Goal: Information Seeking & Learning: Learn about a topic

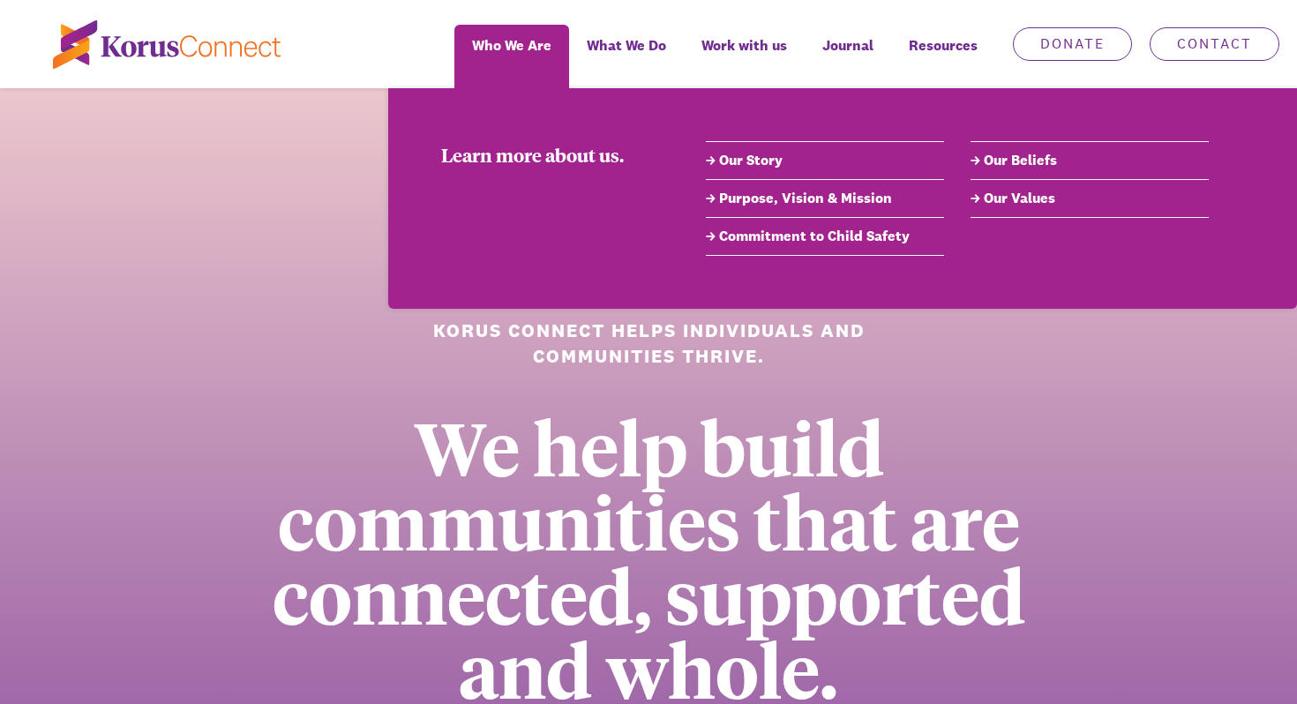
click at [764, 213] on li "Purpose, Vision & Mission" at bounding box center [825, 199] width 238 height 38
click at [744, 201] on link "Purpose, Vision & Mission" at bounding box center [825, 198] width 238 height 21
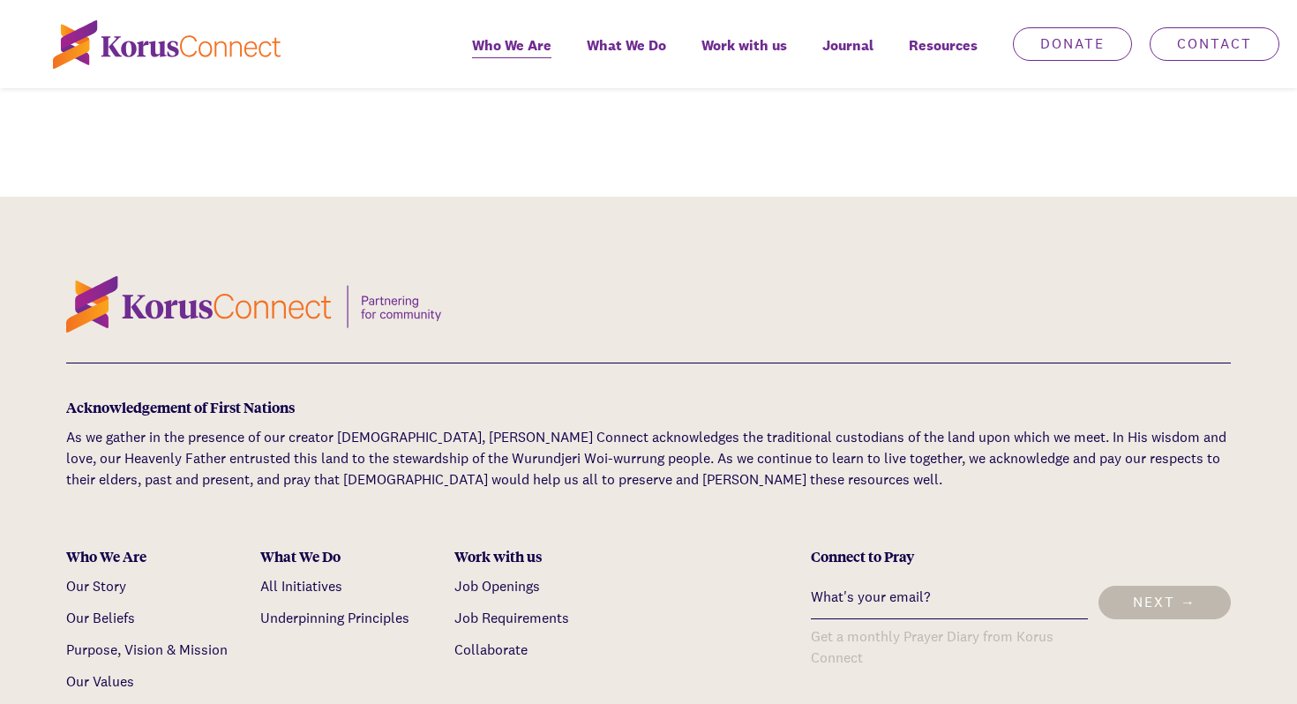
scroll to position [5617, 0]
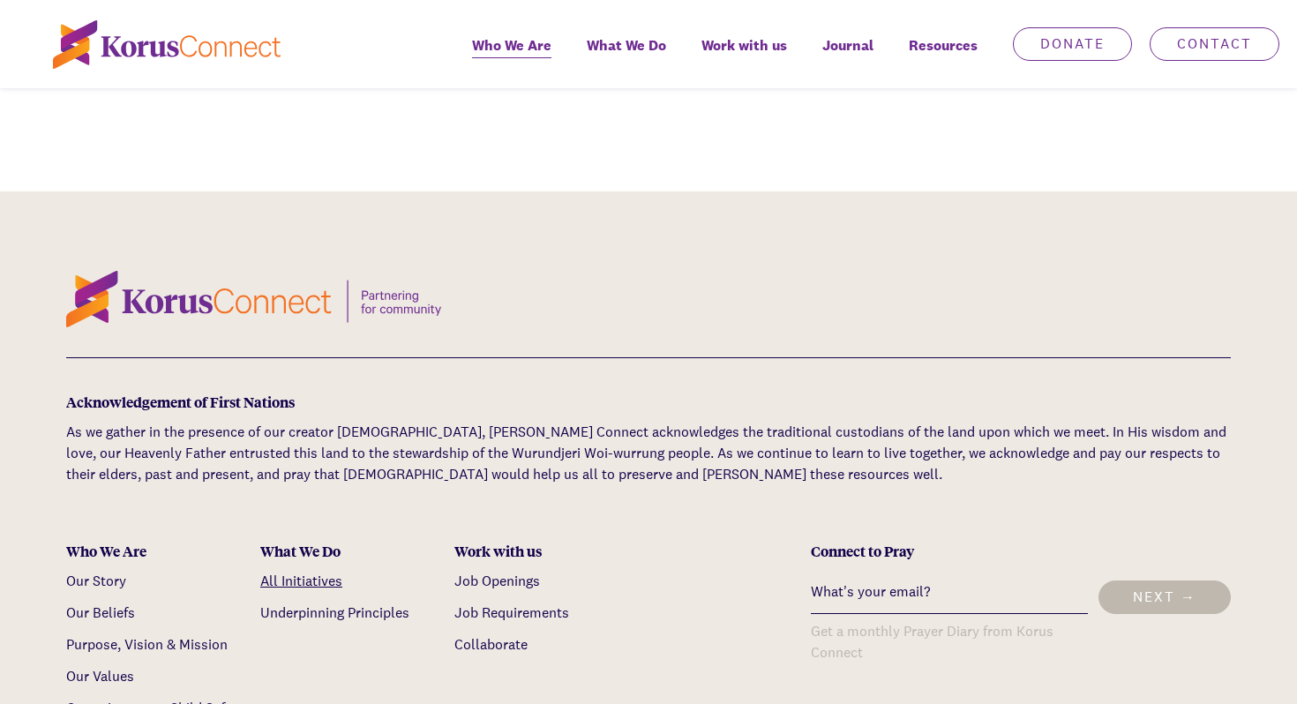
click at [300, 572] on link "All Initiatives" at bounding box center [301, 581] width 82 height 19
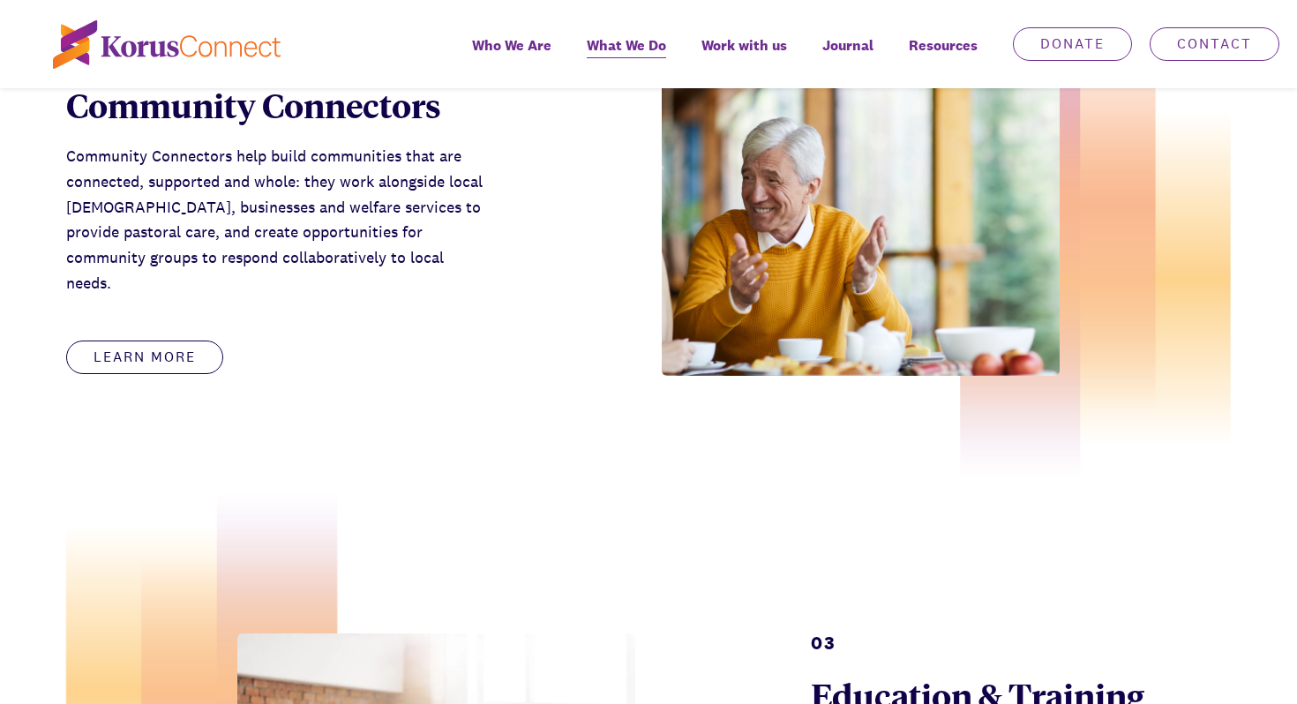
scroll to position [1524, 0]
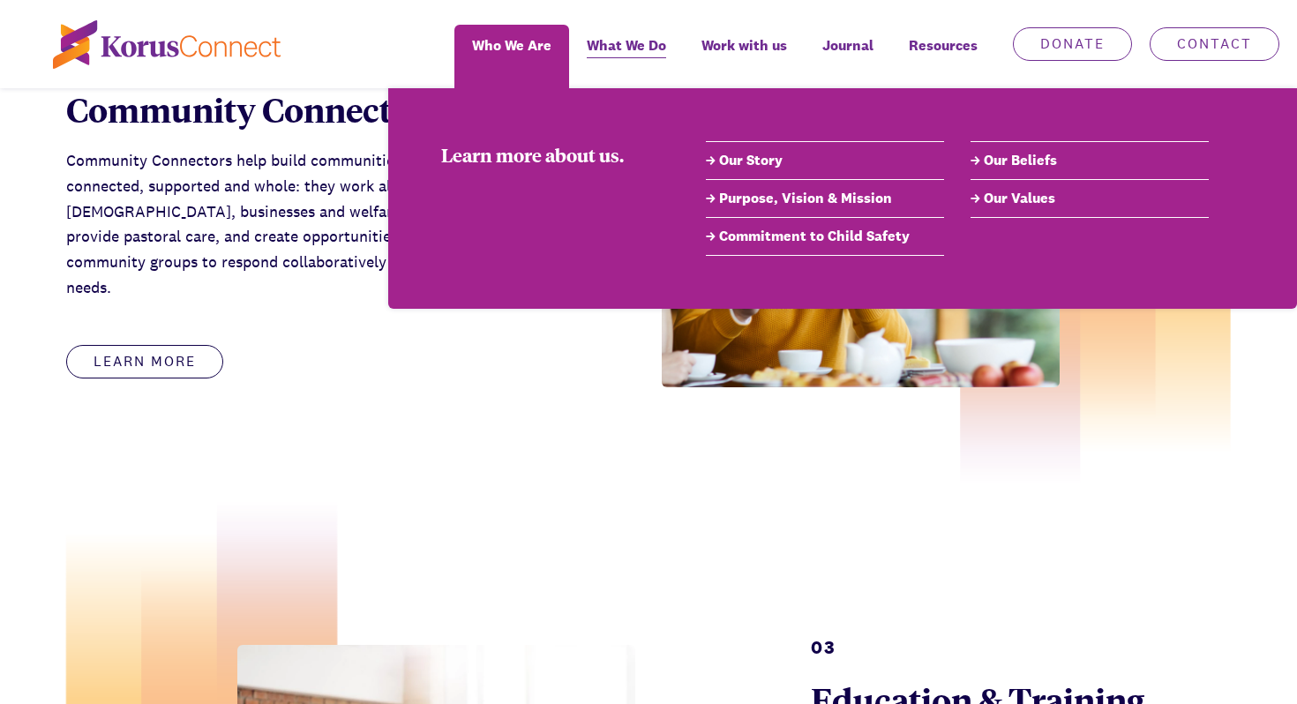
click at [1007, 201] on link "Our Values" at bounding box center [1089, 198] width 238 height 21
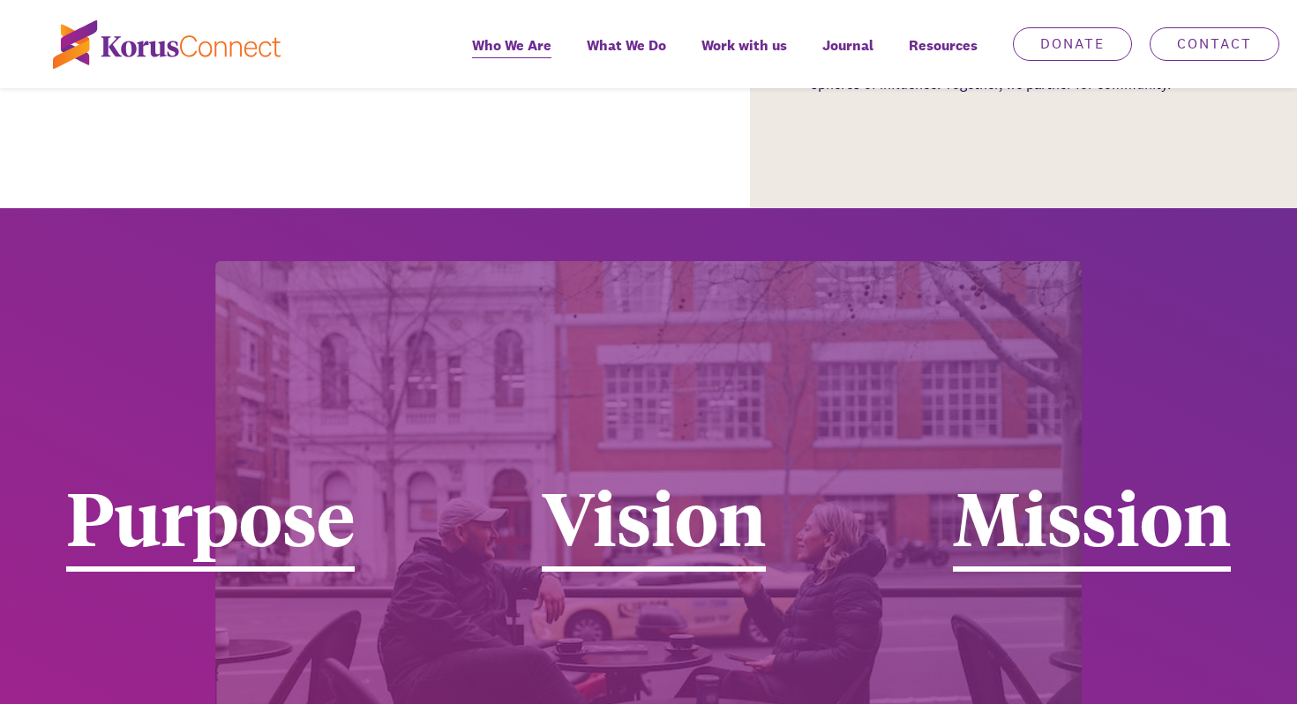
scroll to position [2882, 0]
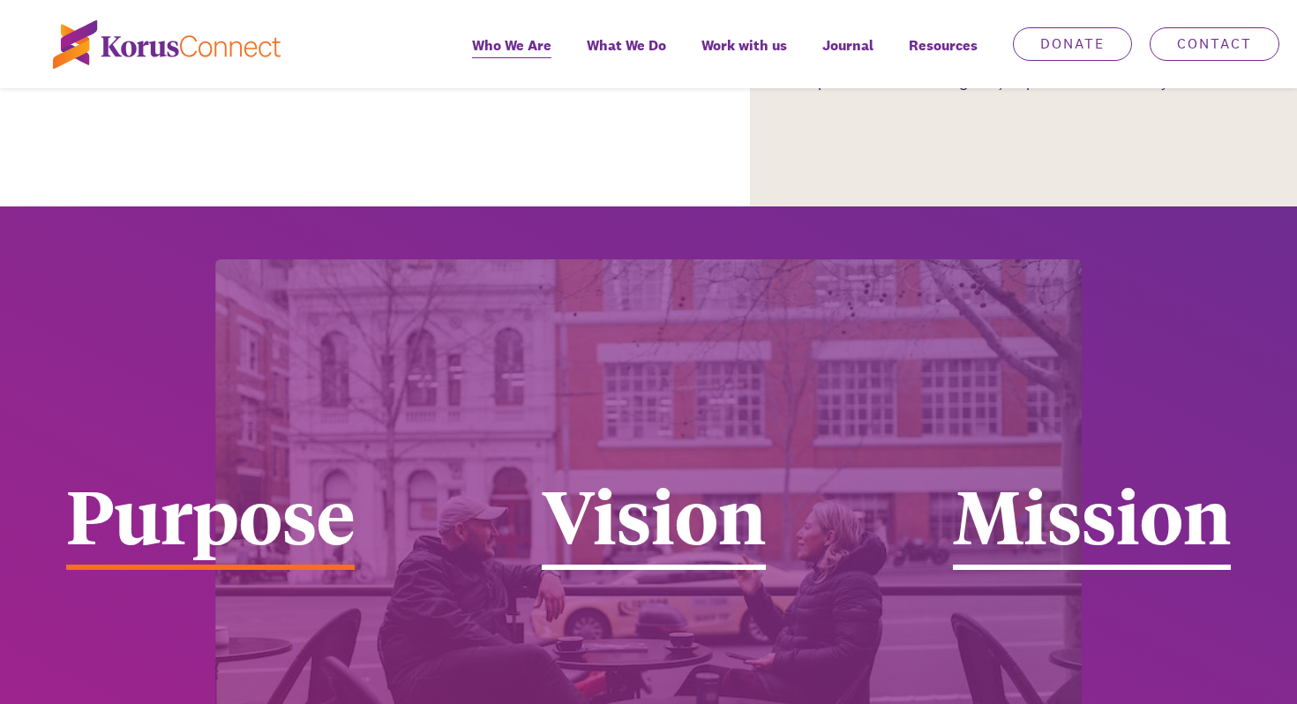
click at [223, 477] on div "Purpose" at bounding box center [210, 523] width 288 height 93
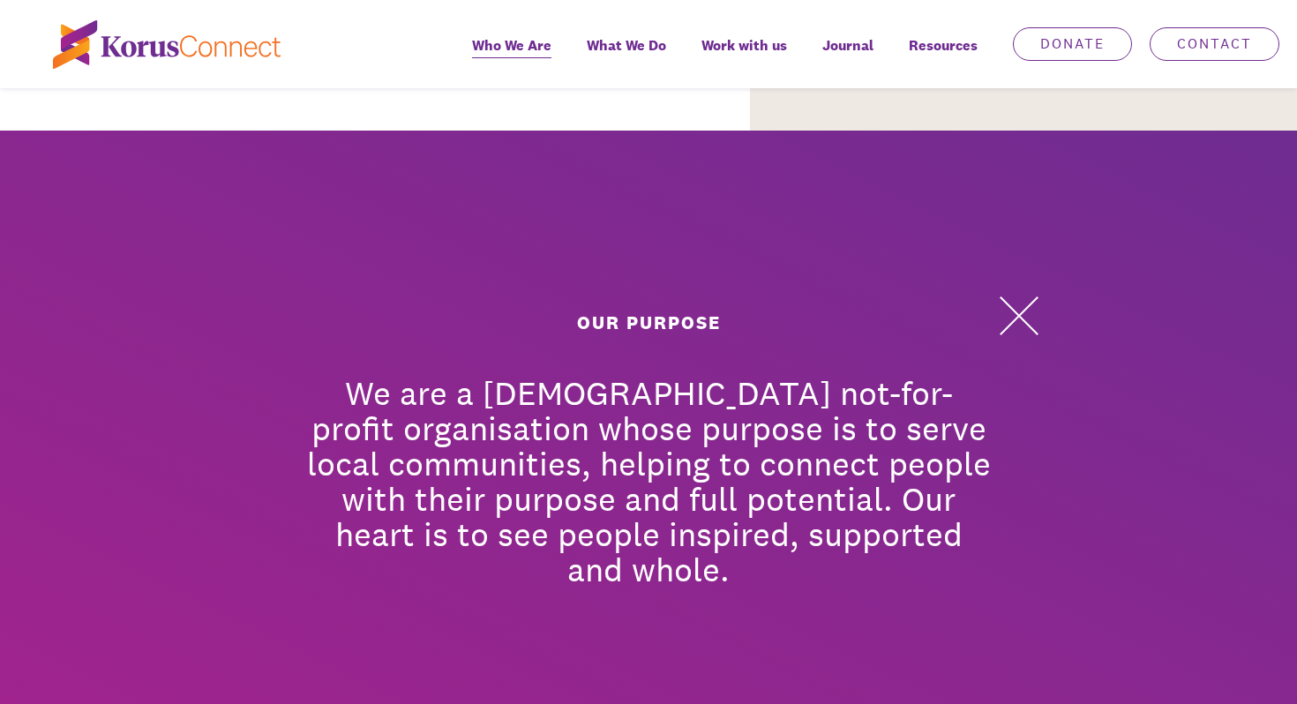
scroll to position [2997, 0]
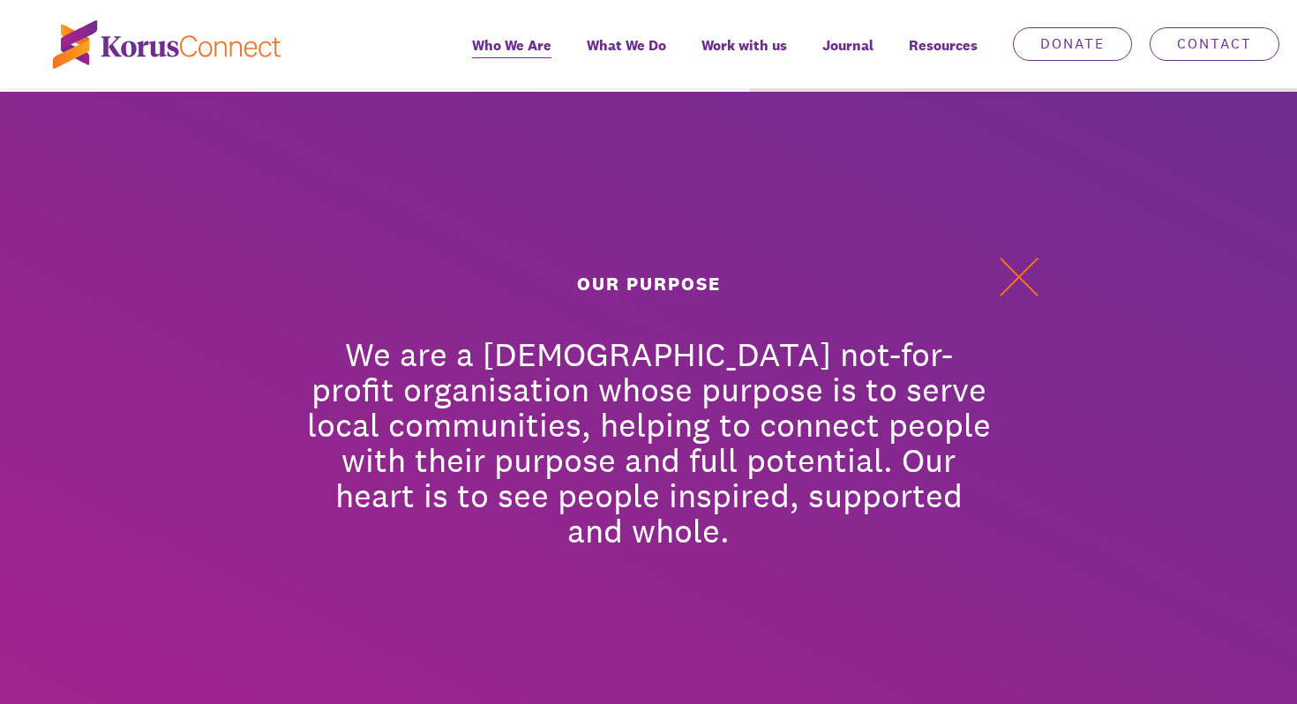
click at [1028, 251] on button at bounding box center [1018, 277] width 53 height 53
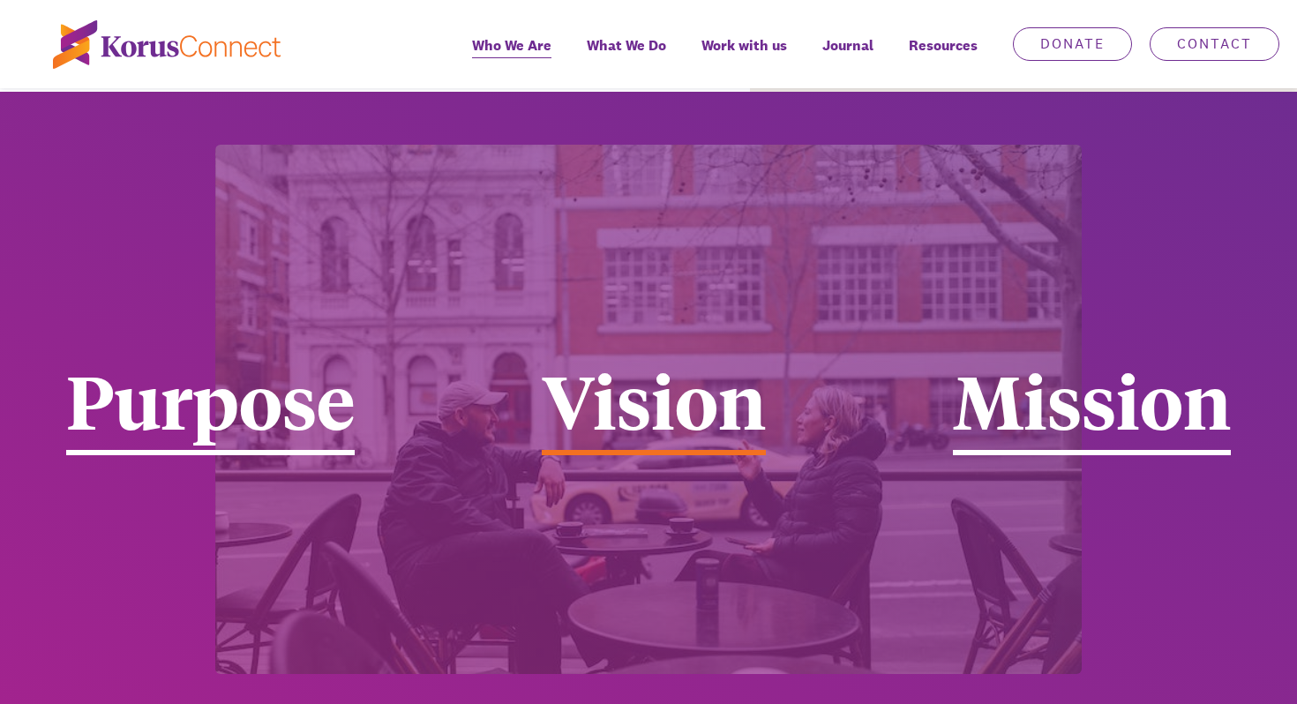
click at [718, 363] on div "Vision" at bounding box center [654, 409] width 224 height 93
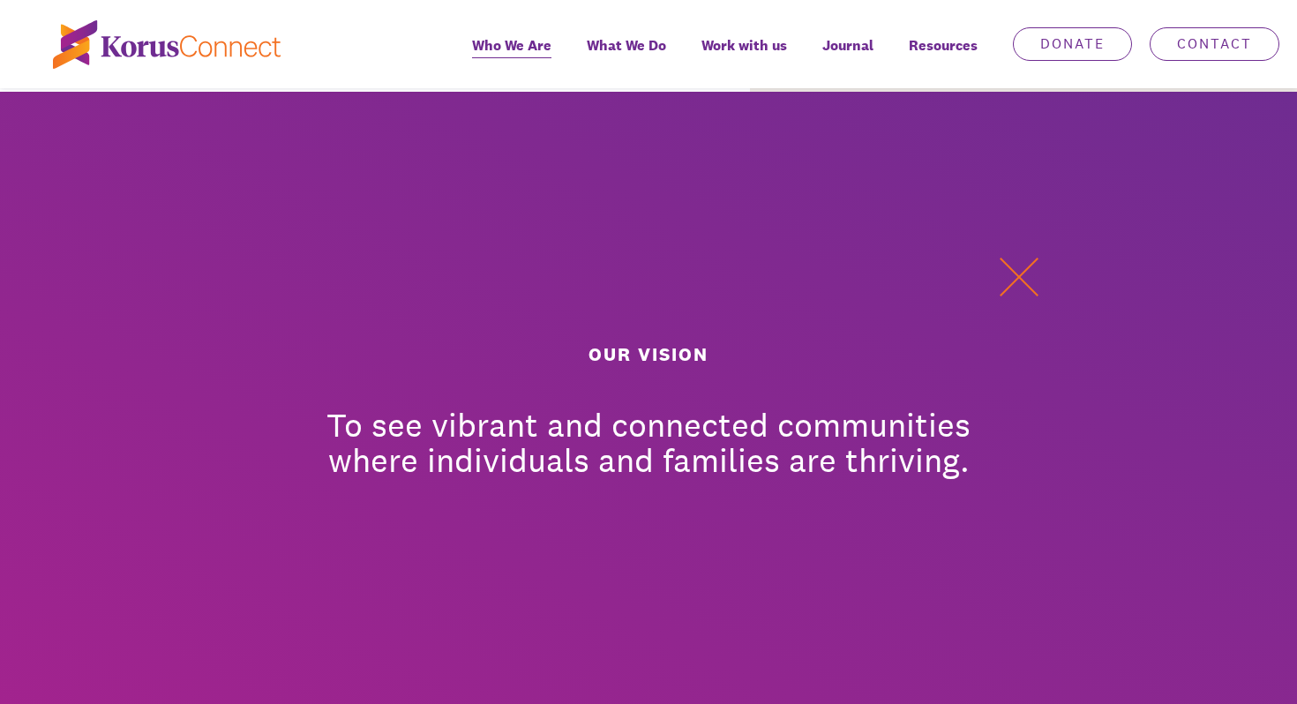
click at [1014, 251] on button at bounding box center [1018, 277] width 53 height 53
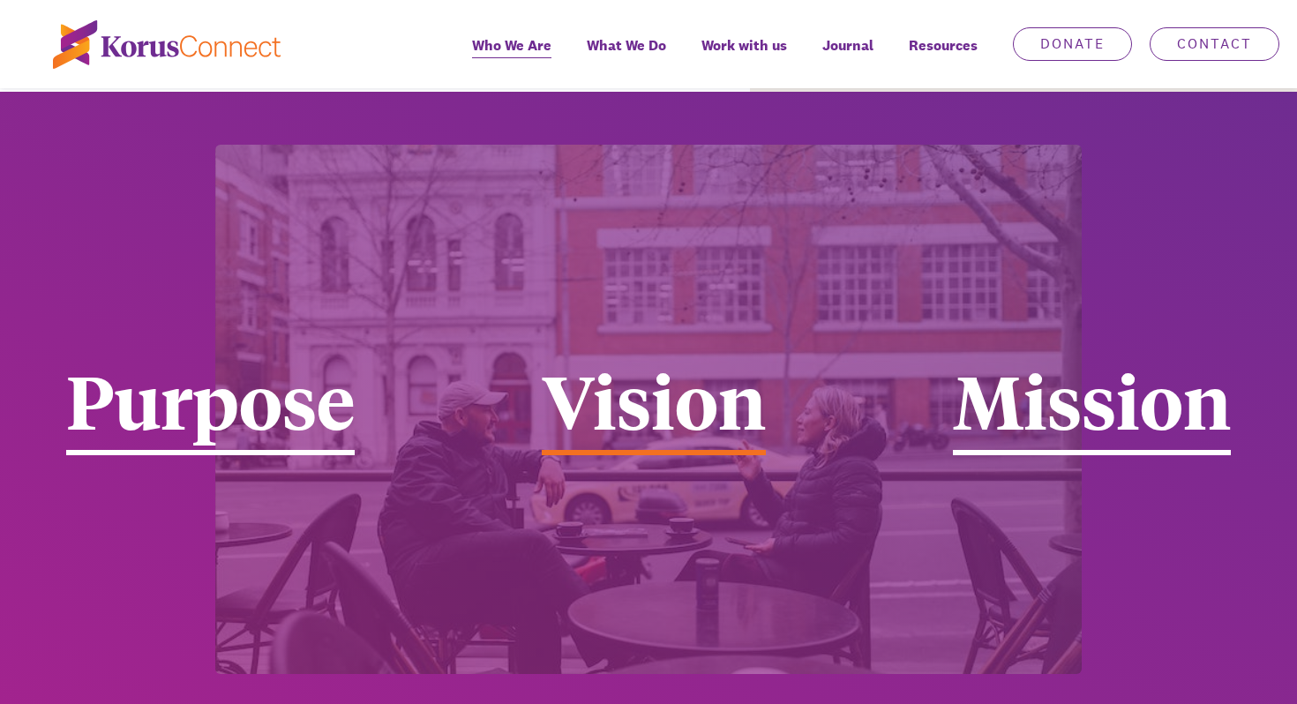
click at [740, 363] on div "Vision" at bounding box center [654, 409] width 224 height 93
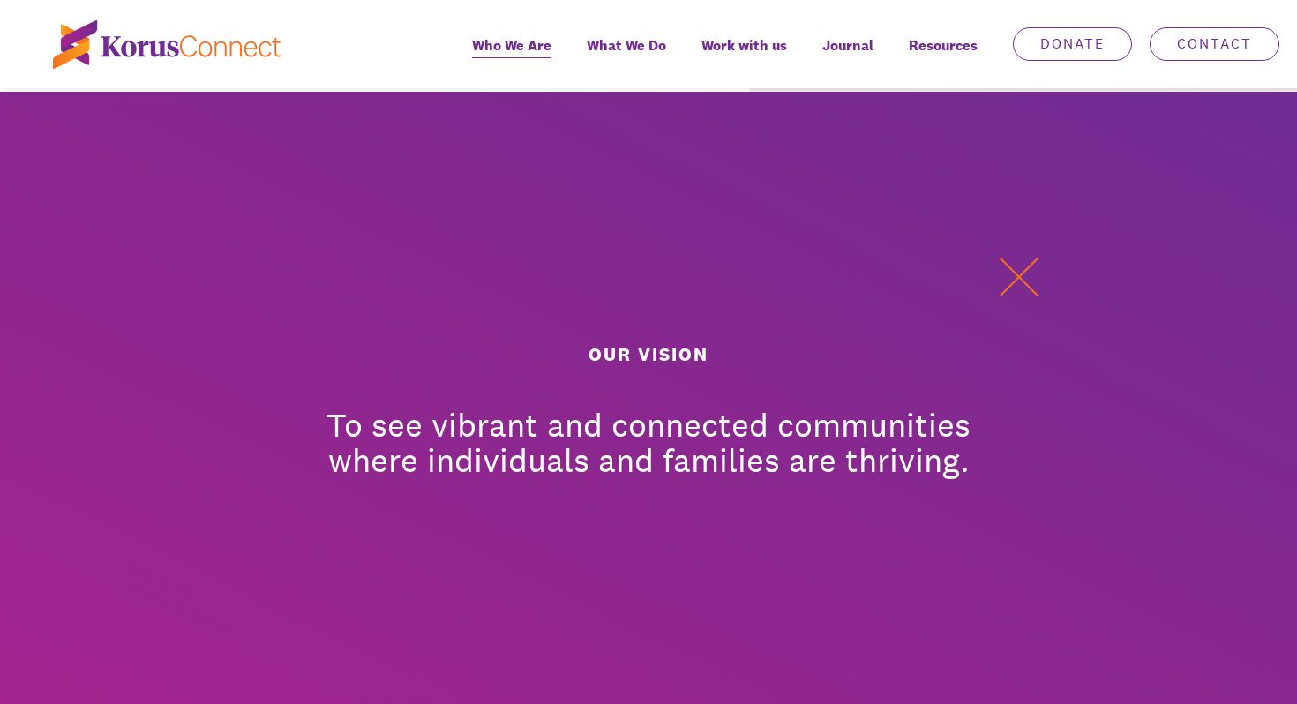
click at [1025, 251] on button at bounding box center [1018, 277] width 53 height 53
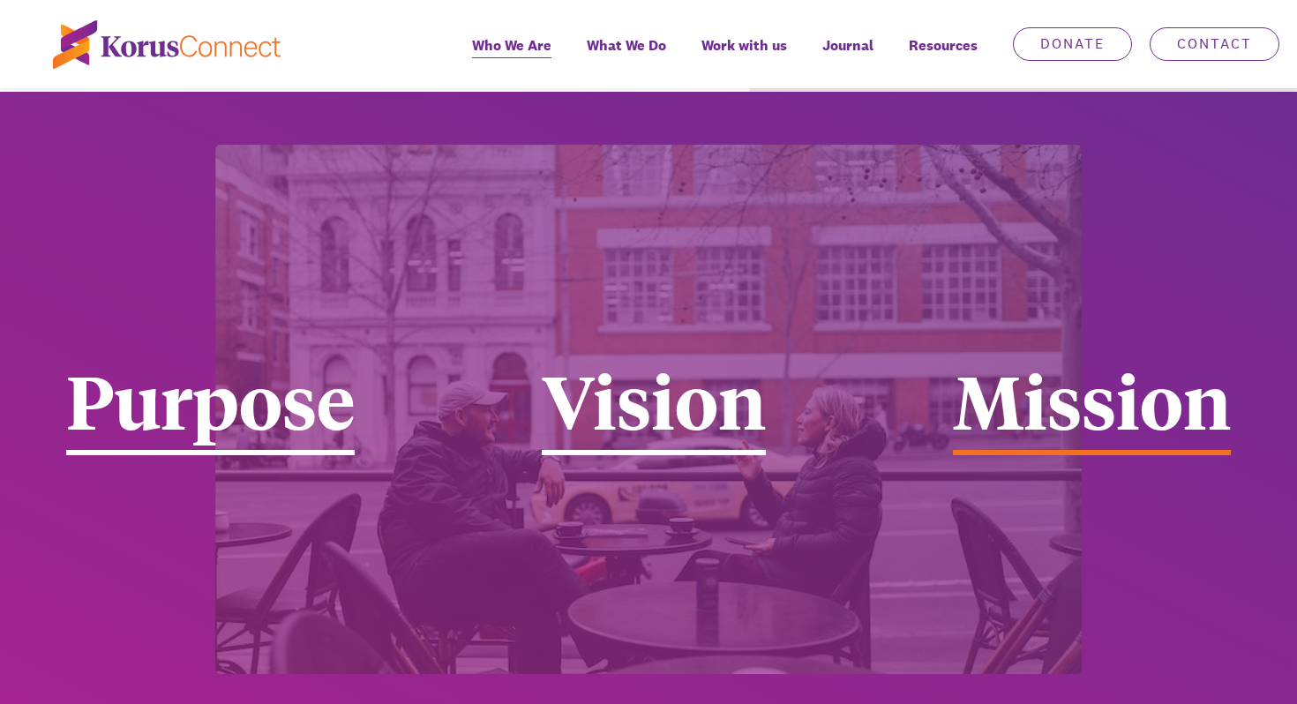
click at [1080, 363] on div "Mission" at bounding box center [1092, 409] width 278 height 93
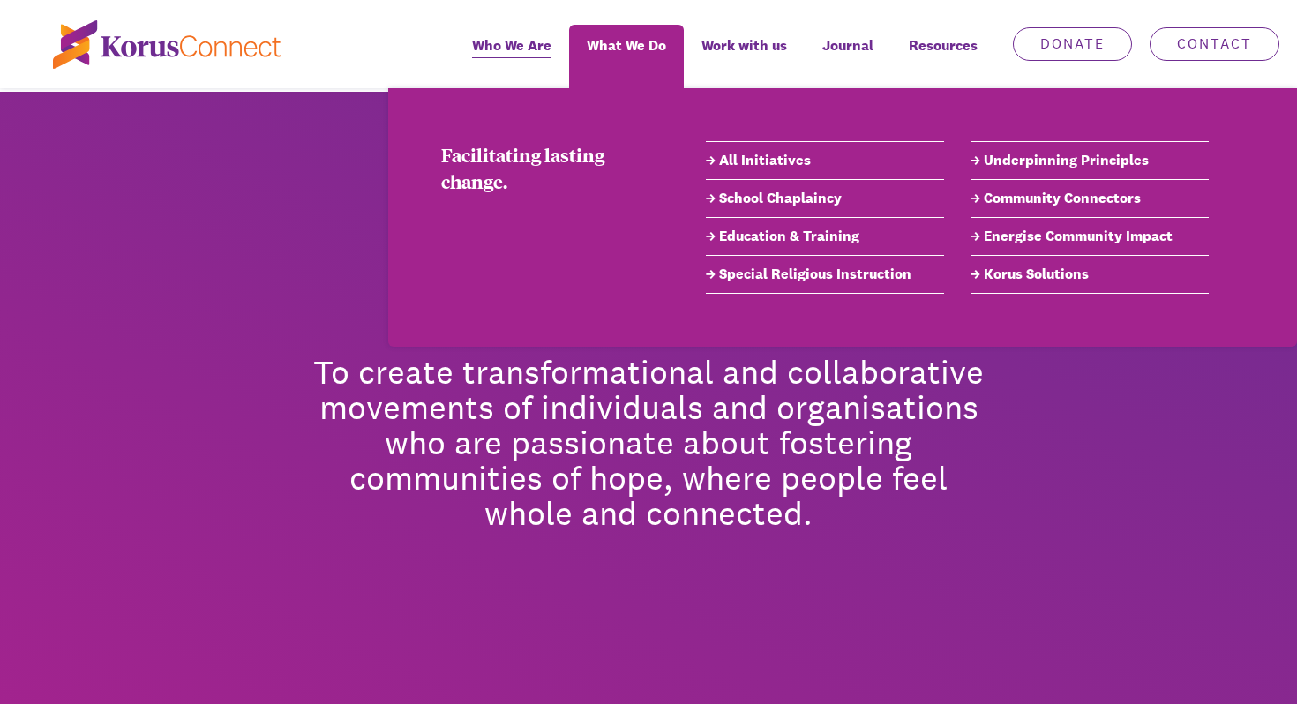
click at [824, 243] on link "Education & Training" at bounding box center [825, 236] width 238 height 21
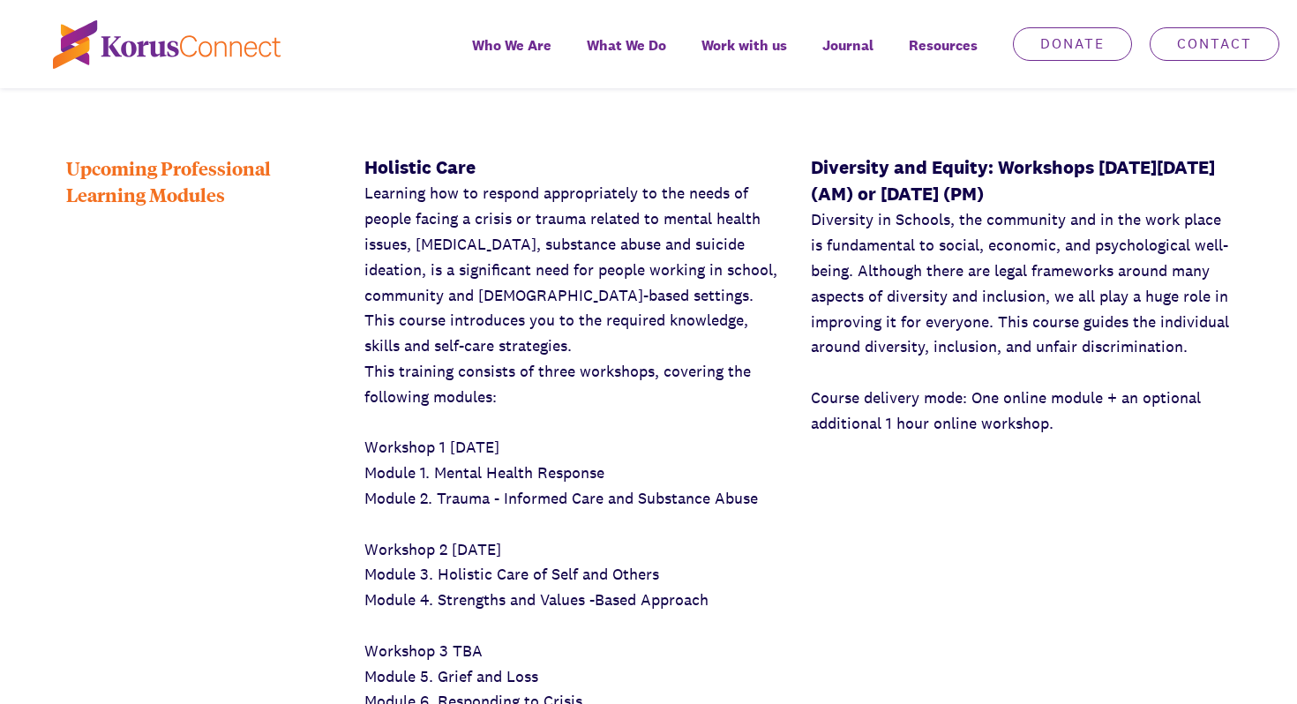
scroll to position [1319, 0]
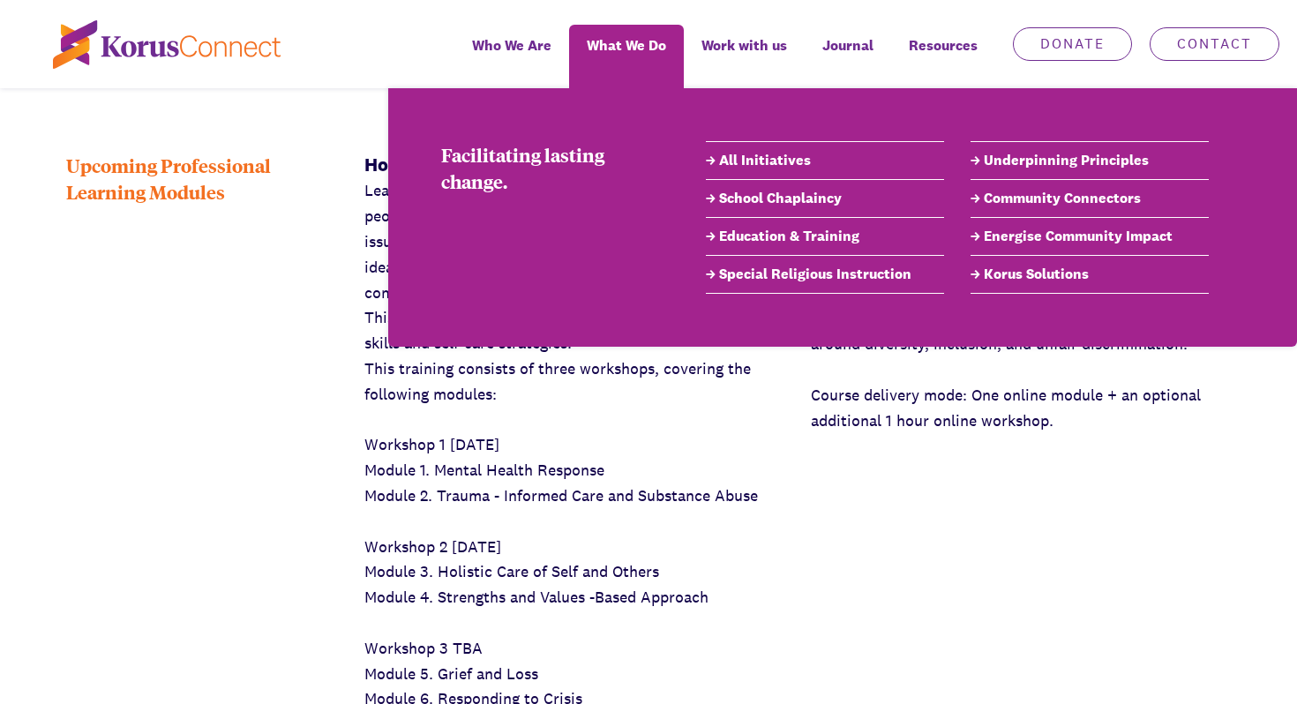
click at [812, 163] on link "All Initiatives" at bounding box center [825, 160] width 238 height 21
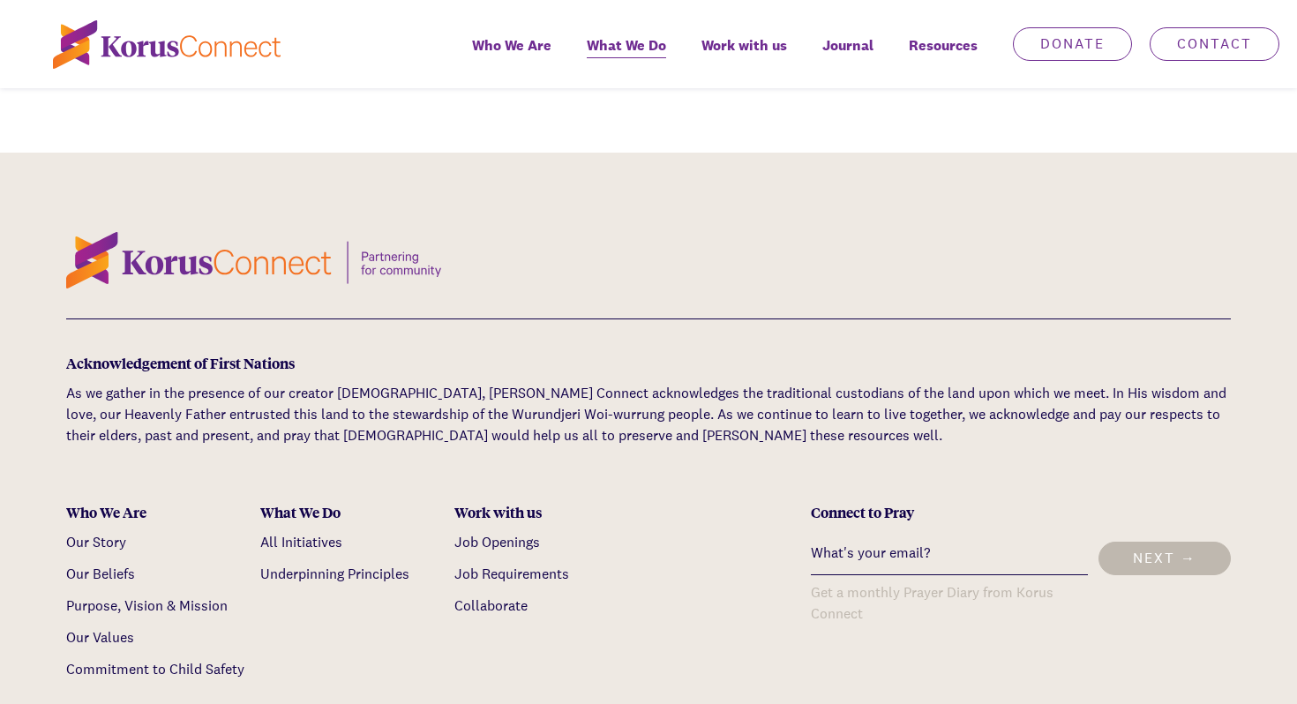
scroll to position [4345, 0]
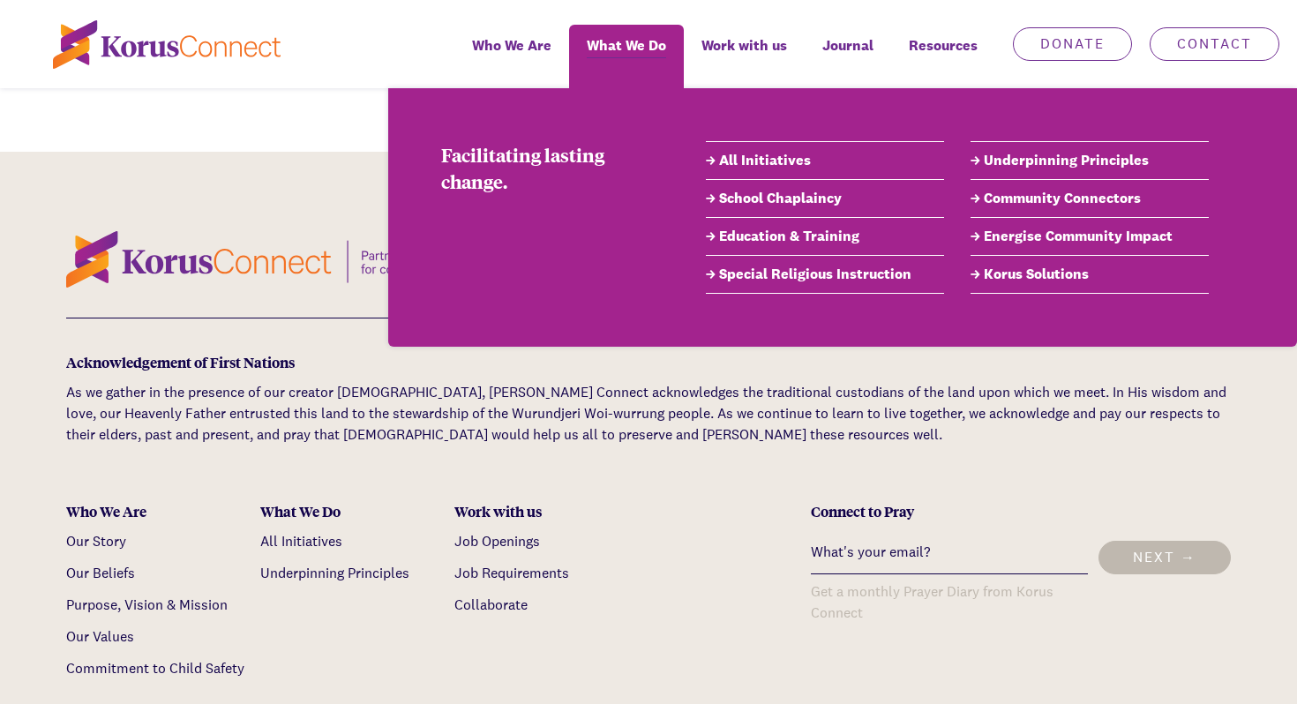
click at [825, 243] on link "Education & Training" at bounding box center [825, 236] width 238 height 21
